Goal: Information Seeking & Learning: Check status

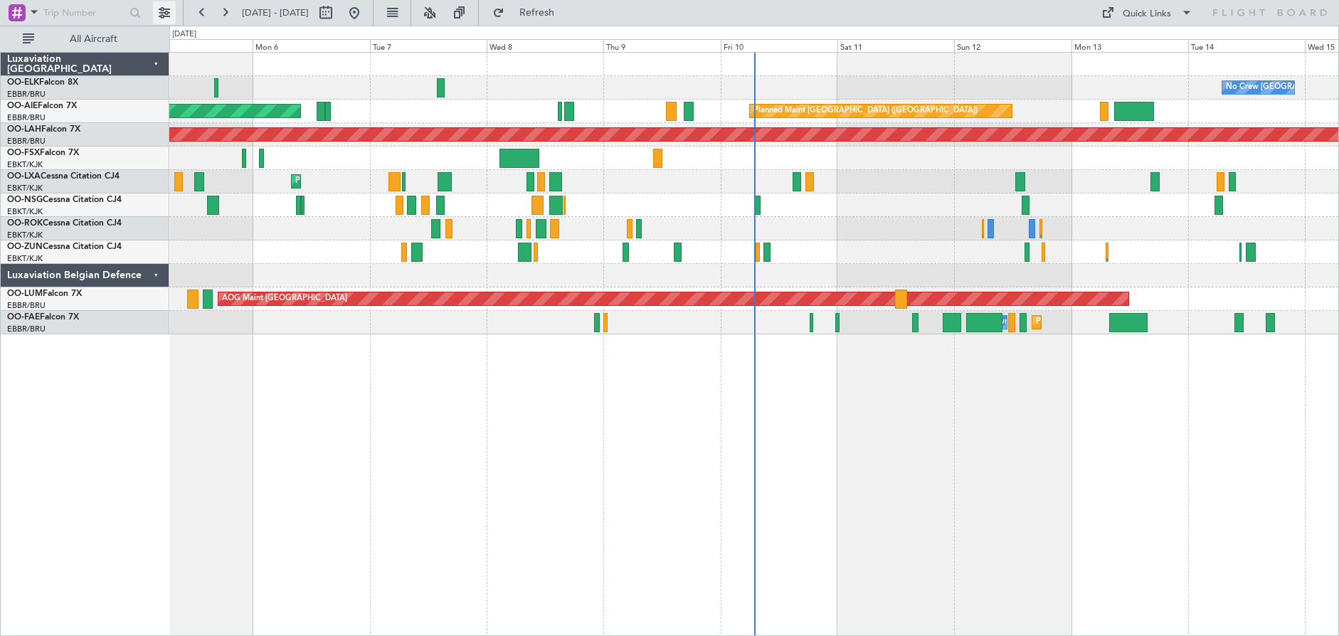
click at [163, 14] on button at bounding box center [164, 12] width 23 height 23
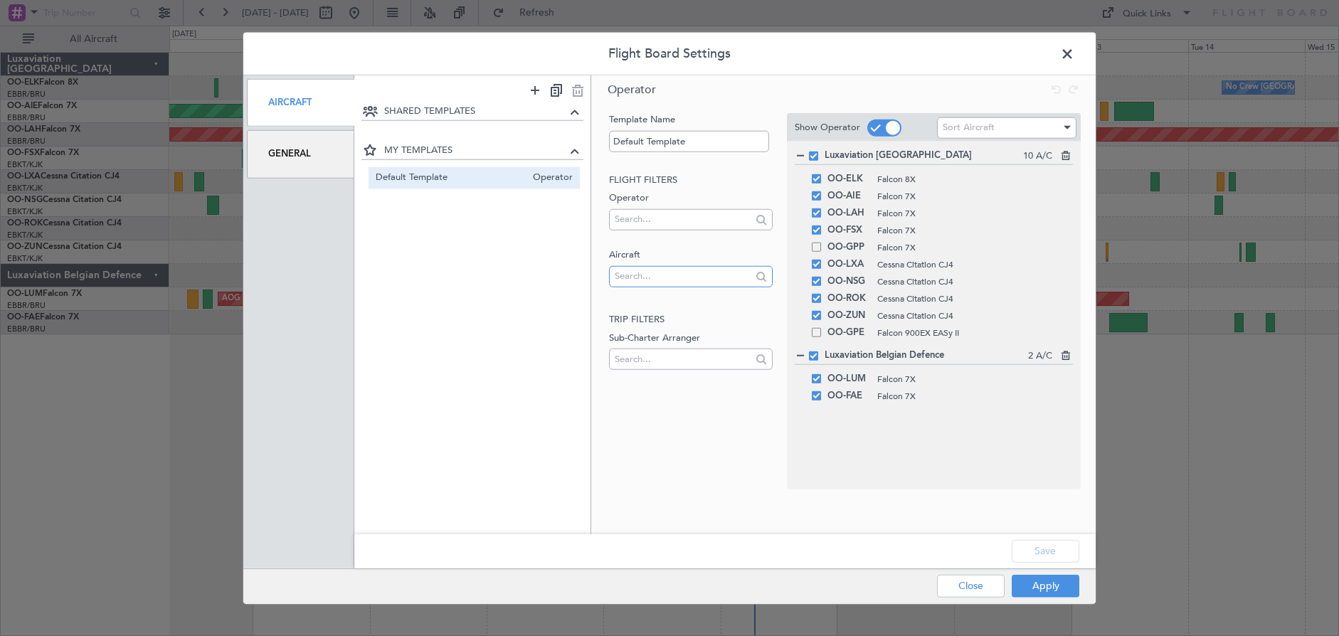
click at [638, 277] on input "text" at bounding box center [683, 275] width 136 height 21
type input "D-IBLU"
click at [988, 132] on span "Sort Aircraft" at bounding box center [969, 127] width 52 height 13
click at [988, 132] on div at bounding box center [669, 318] width 1339 height 636
click at [1048, 591] on button "Apply" at bounding box center [1046, 585] width 68 height 23
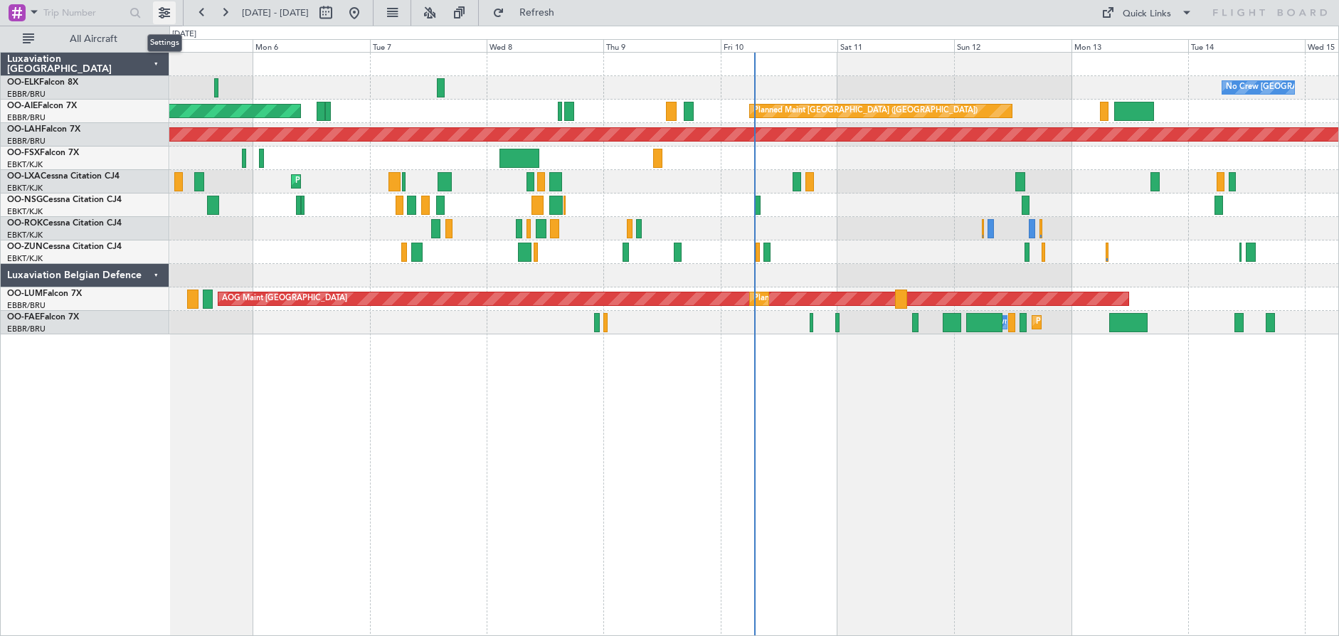
click at [162, 17] on button at bounding box center [164, 12] width 23 height 23
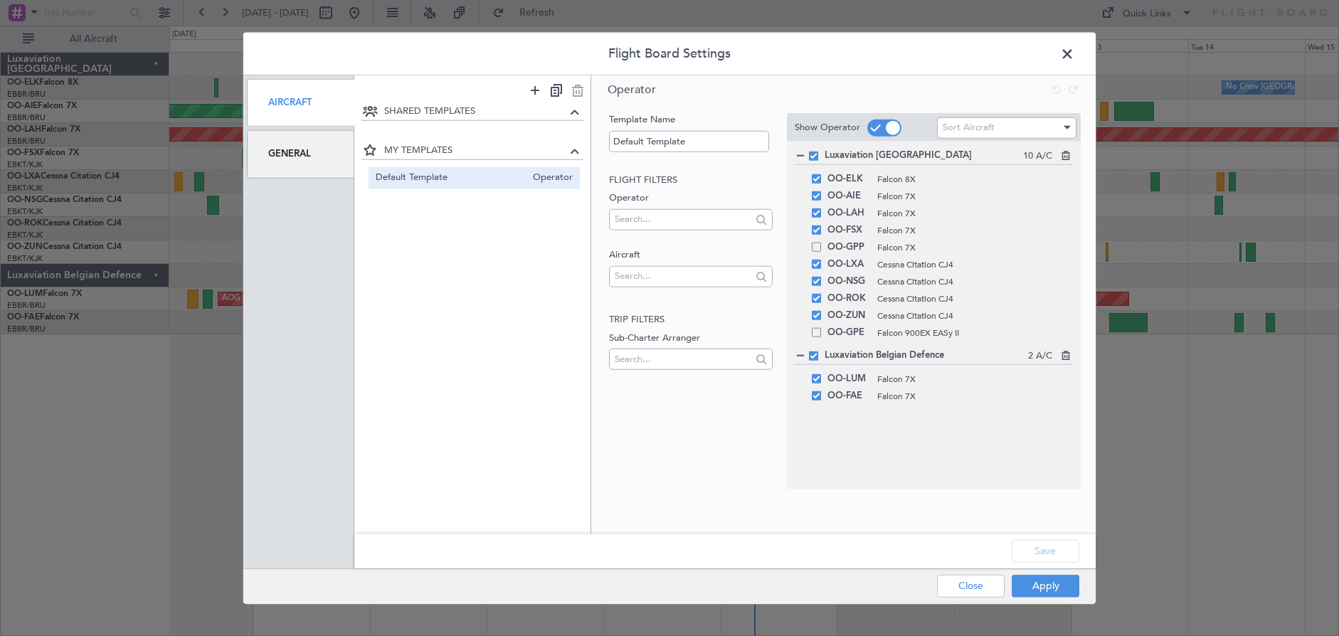
click at [1075, 51] on span at bounding box center [1075, 57] width 0 height 28
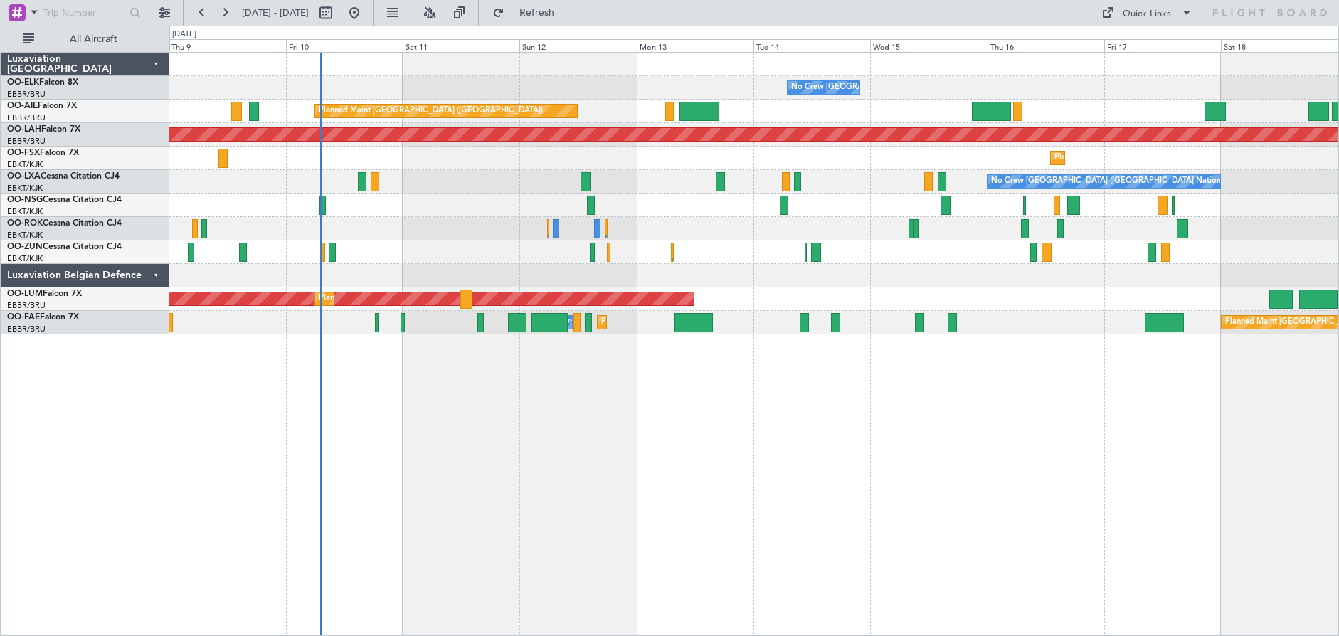
click at [648, 179] on div "No Crew [GEOGRAPHIC_DATA] ([GEOGRAPHIC_DATA] National)" at bounding box center [753, 181] width 1169 height 23
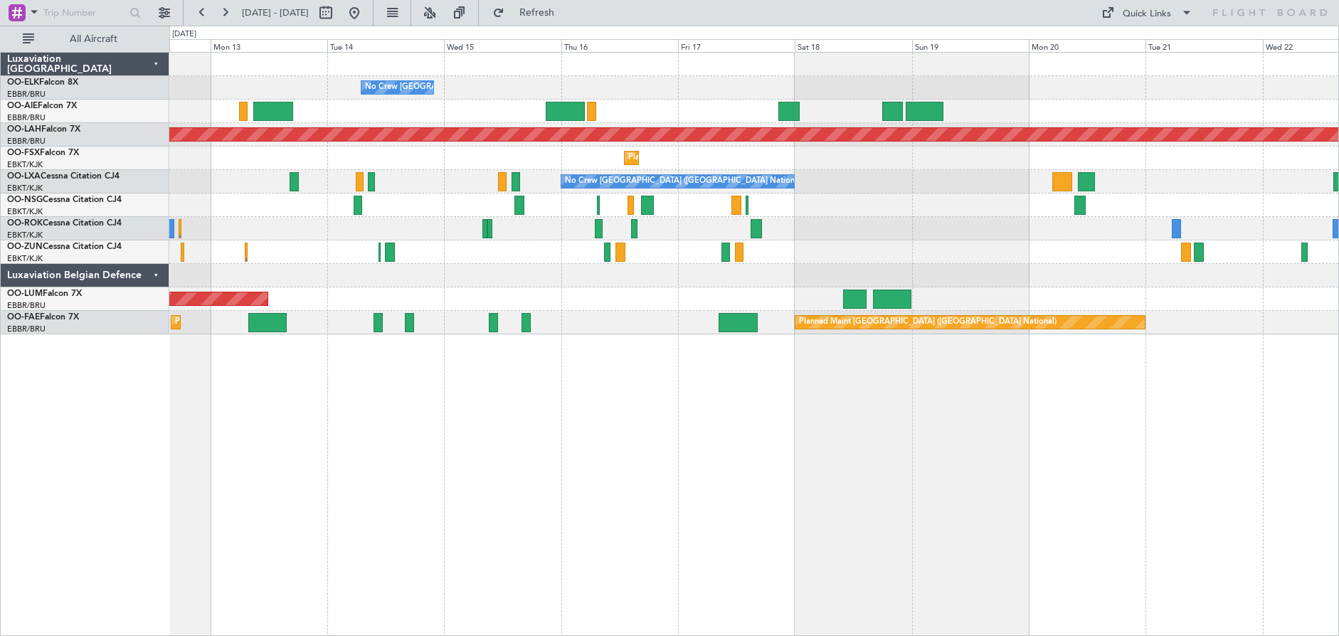
click at [842, 119] on div "Planned Maint [GEOGRAPHIC_DATA] ([GEOGRAPHIC_DATA])" at bounding box center [753, 111] width 1169 height 23
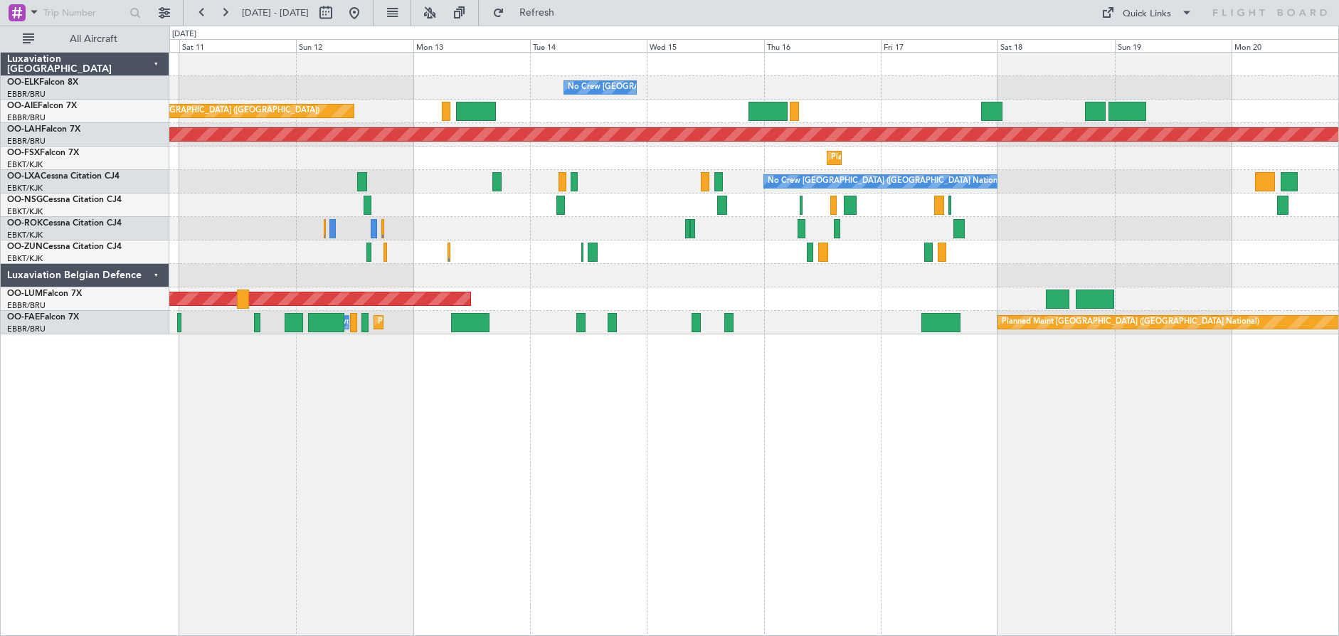
click at [873, 120] on div "Planned Maint [GEOGRAPHIC_DATA] ([GEOGRAPHIC_DATA])" at bounding box center [753, 111] width 1169 height 23
click at [156, 275] on div "Luxaviation Belgian Defence" at bounding box center [85, 275] width 169 height 23
